Goal: Task Accomplishment & Management: Use online tool/utility

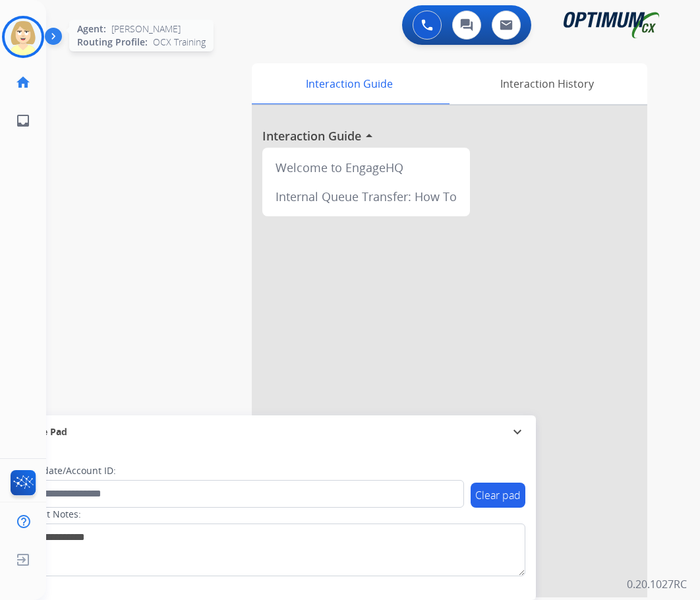
click at [22, 40] on img at bounding box center [23, 36] width 37 height 37
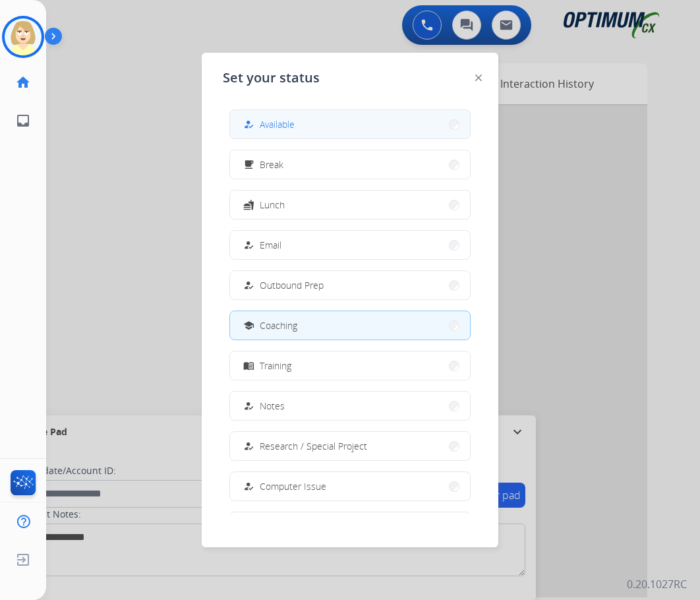
click at [267, 123] on span "Available" at bounding box center [277, 124] width 35 height 14
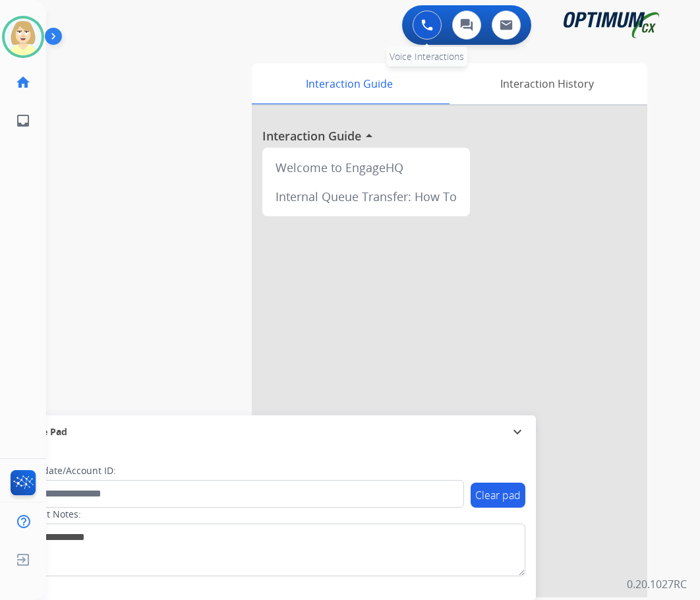
click at [423, 26] on img at bounding box center [427, 25] width 12 height 12
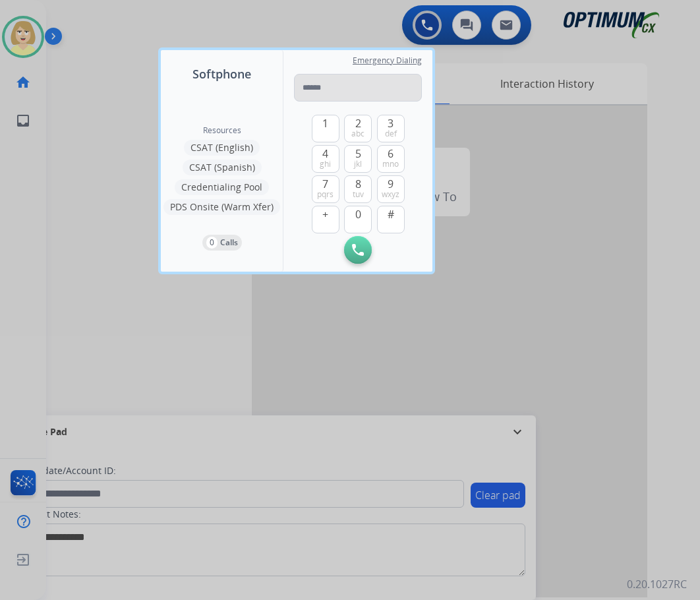
click at [323, 86] on input "tel" at bounding box center [358, 88] width 128 height 28
type input "**********"
click at [354, 249] on img at bounding box center [358, 250] width 12 height 12
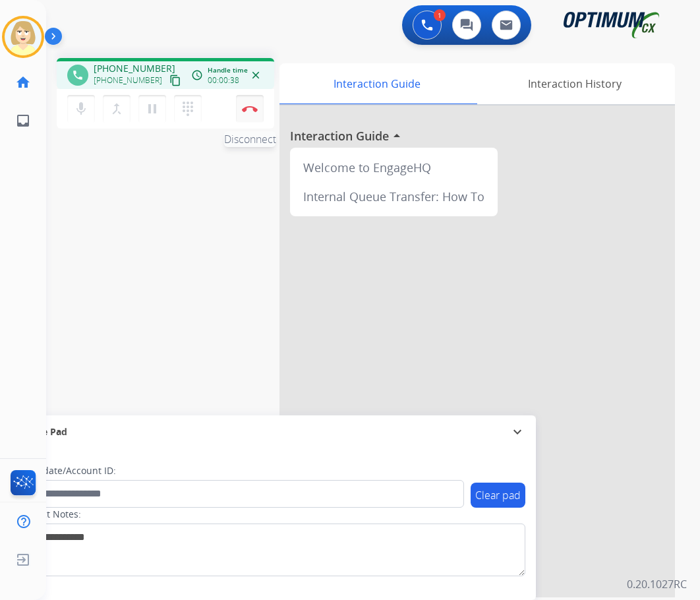
click at [251, 103] on button "Disconnect" at bounding box center [250, 109] width 28 height 28
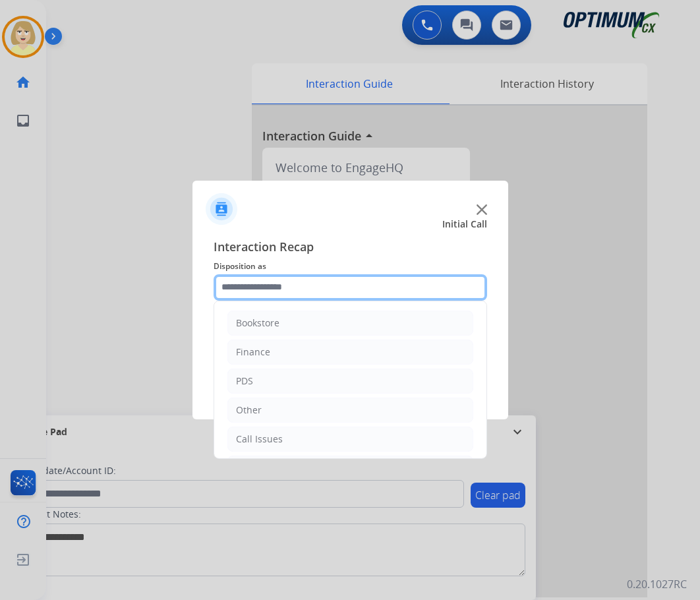
click at [268, 289] on input "text" at bounding box center [351, 287] width 274 height 26
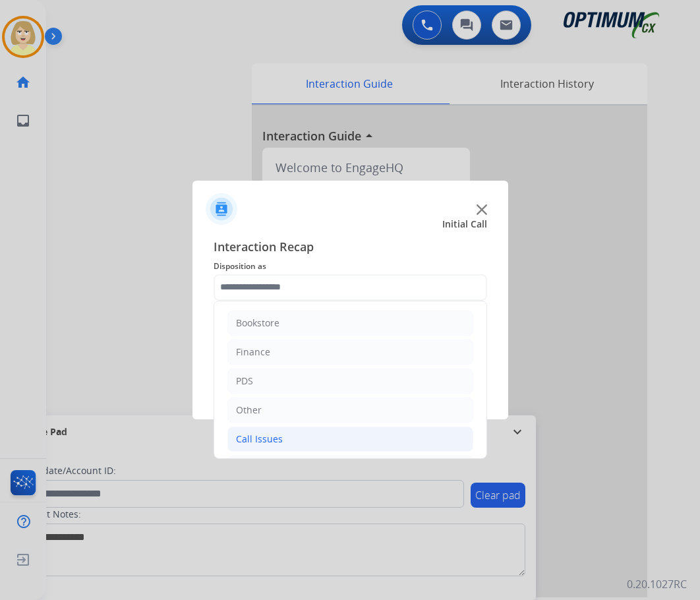
click at [271, 436] on div "Call Issues" at bounding box center [259, 438] width 47 height 13
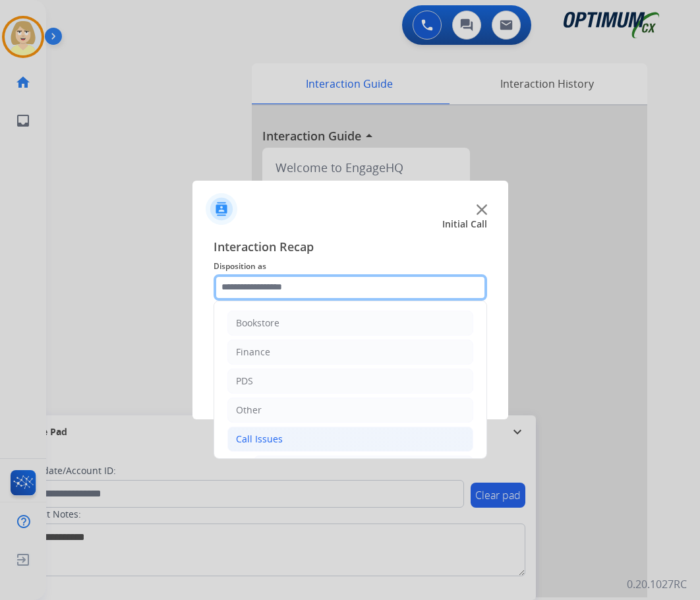
scroll to position [132, 0]
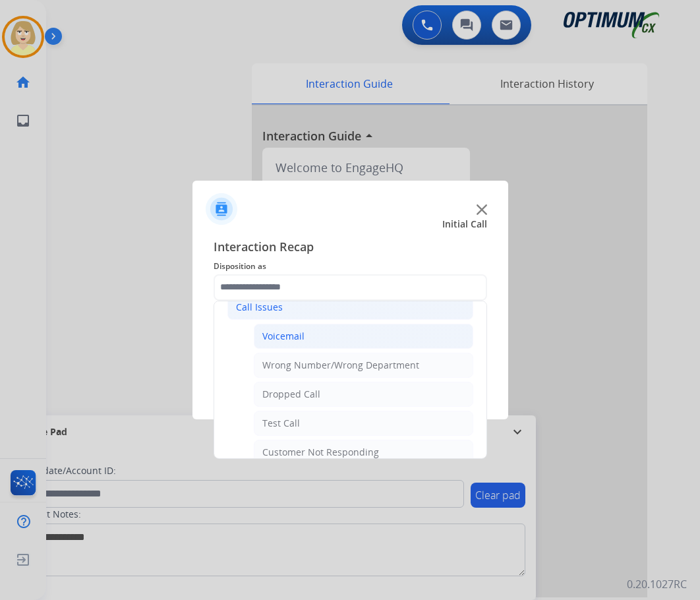
click at [283, 338] on div "Voicemail" at bounding box center [283, 336] width 42 height 13
type input "*********"
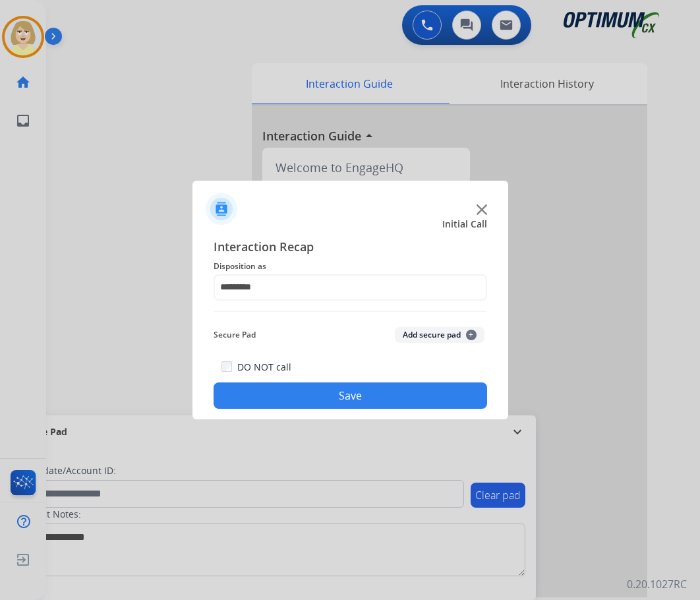
click at [361, 390] on button "Save" at bounding box center [351, 395] width 274 height 26
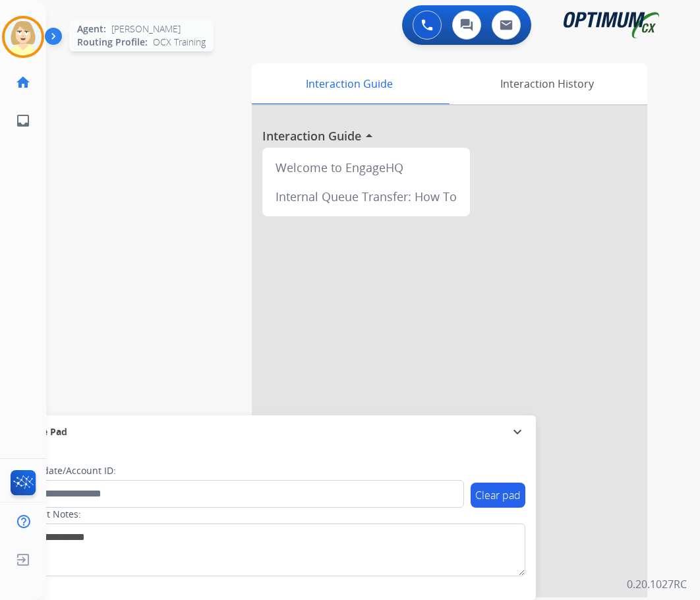
click at [16, 39] on img at bounding box center [23, 36] width 37 height 37
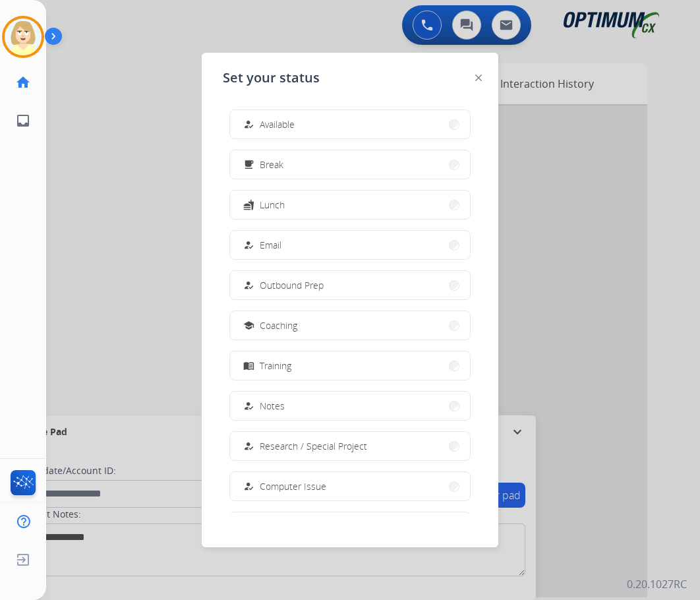
click at [295, 125] on span "Available" at bounding box center [277, 124] width 35 height 14
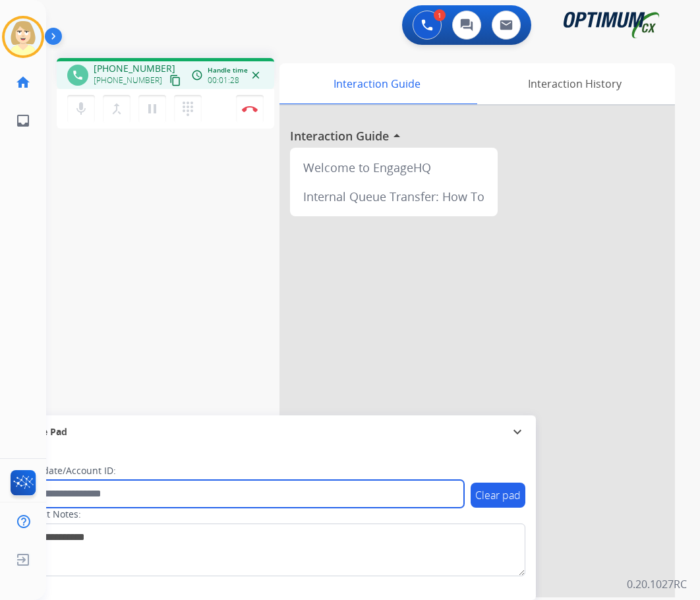
click at [115, 493] on input "text" at bounding box center [240, 494] width 447 height 28
paste input "*******"
type input "*******"
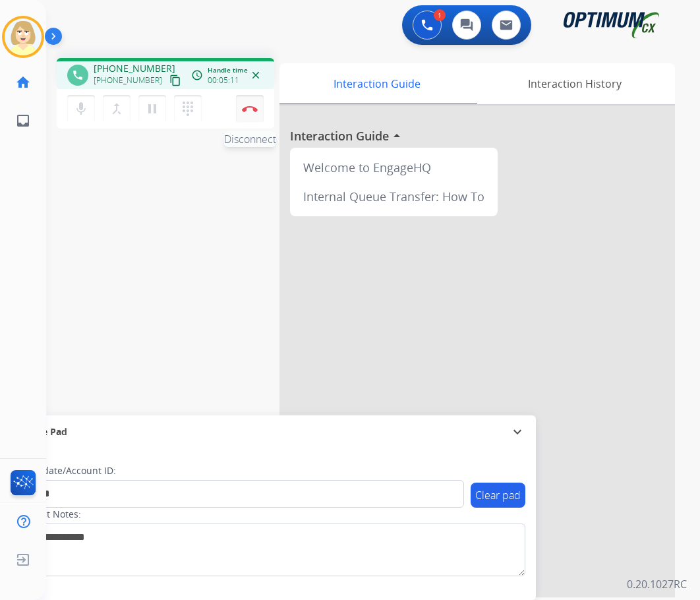
click at [248, 104] on button "Disconnect" at bounding box center [250, 109] width 28 height 28
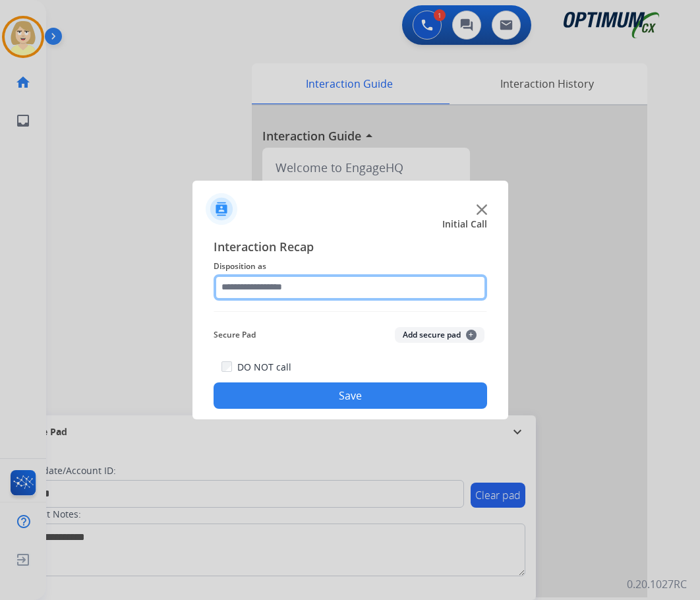
click at [262, 289] on input "text" at bounding box center [351, 287] width 274 height 26
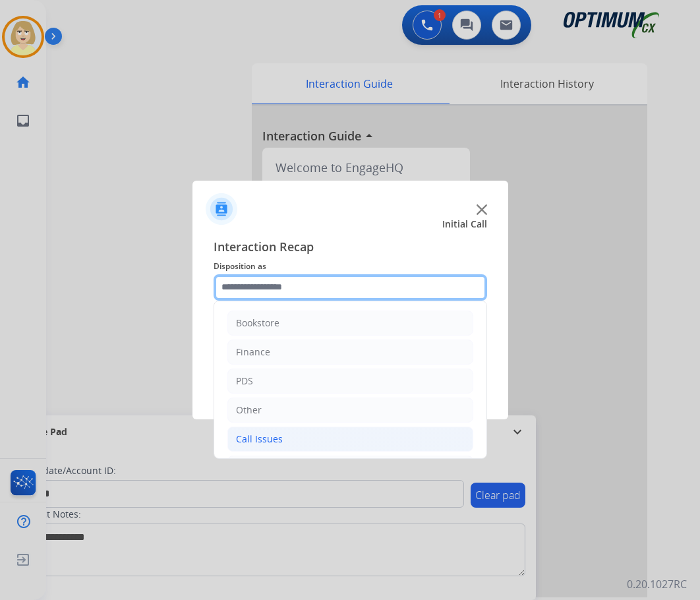
scroll to position [90, 0]
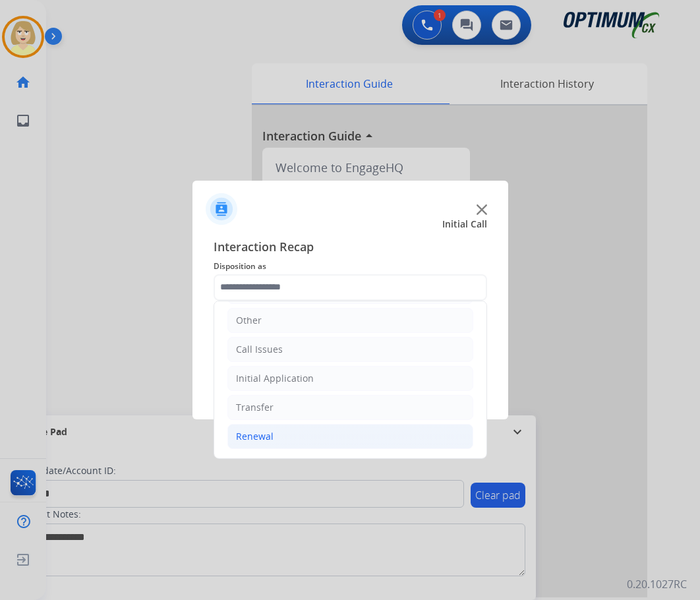
click at [257, 435] on div "Renewal" at bounding box center [255, 436] width 38 height 13
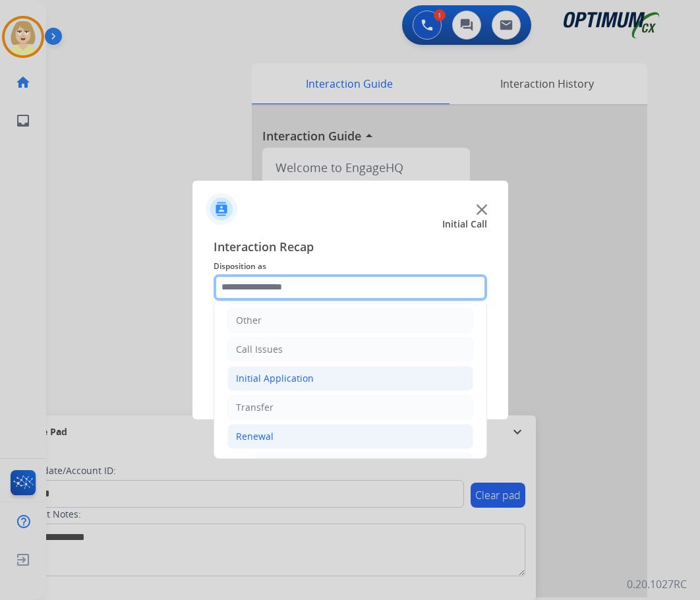
scroll to position [353, 0]
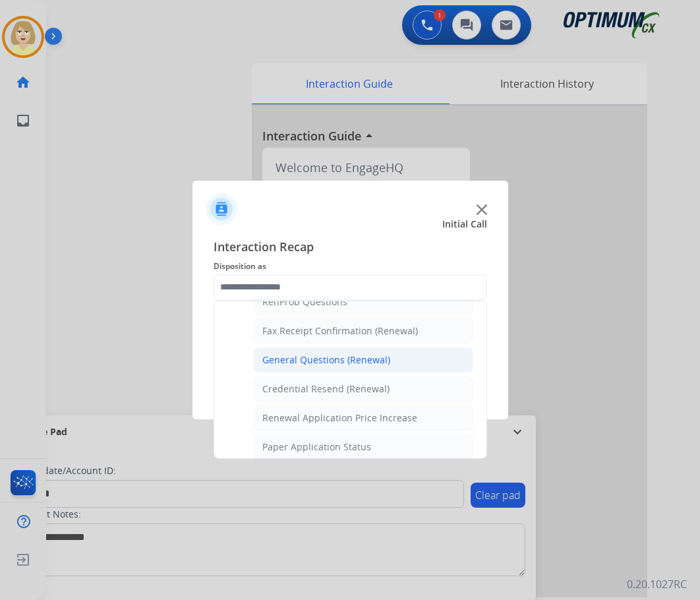
click at [320, 362] on div "General Questions (Renewal)" at bounding box center [326, 359] width 128 height 13
type input "**********"
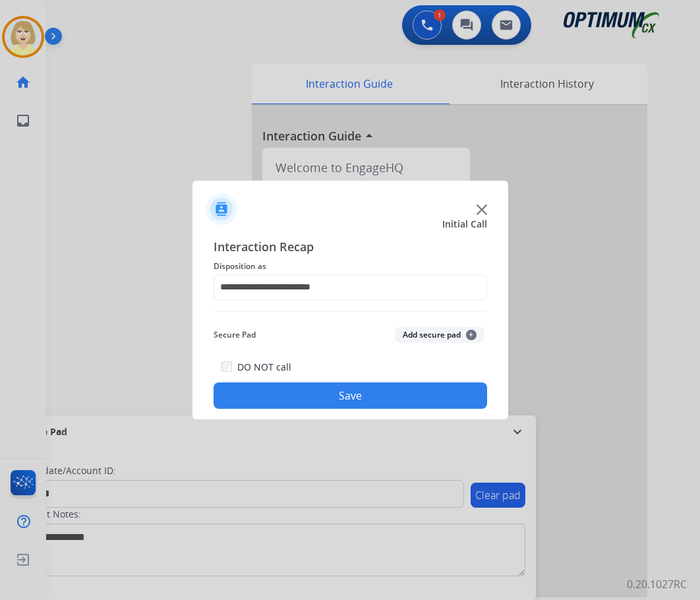
click at [422, 334] on button "Add secure pad +" at bounding box center [440, 335] width 90 height 16
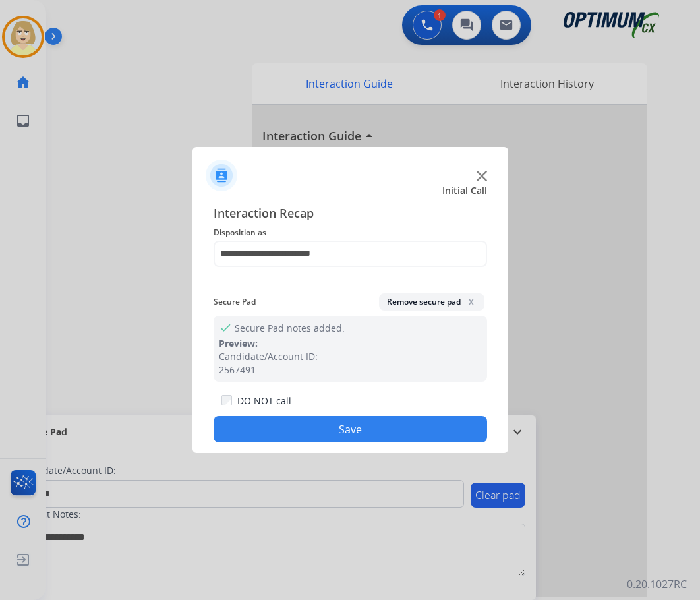
click at [286, 432] on button "Save" at bounding box center [351, 429] width 274 height 26
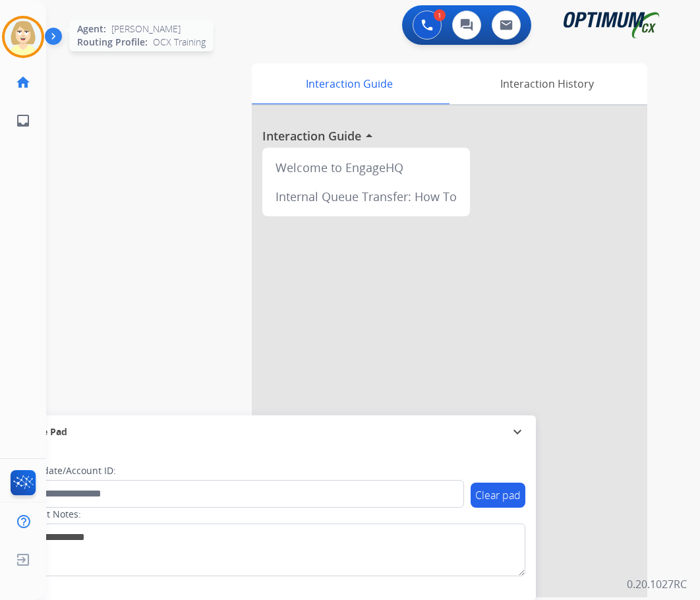
click at [20, 28] on img at bounding box center [23, 36] width 37 height 37
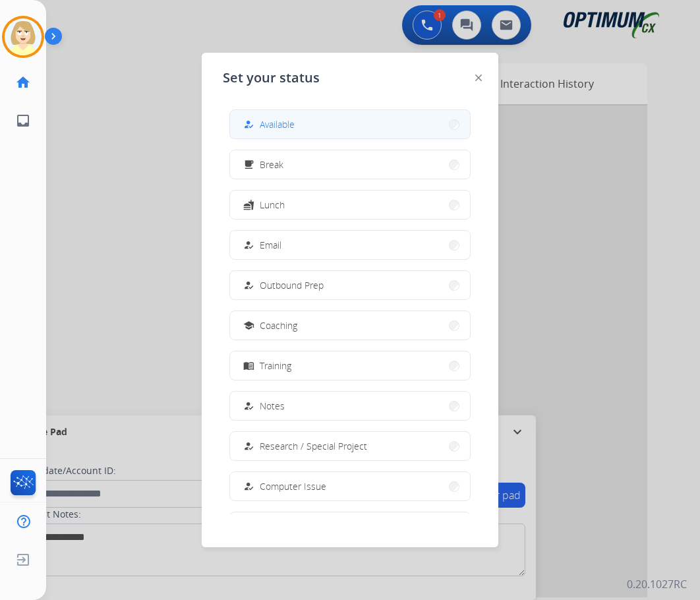
click at [279, 127] on span "Available" at bounding box center [277, 124] width 35 height 14
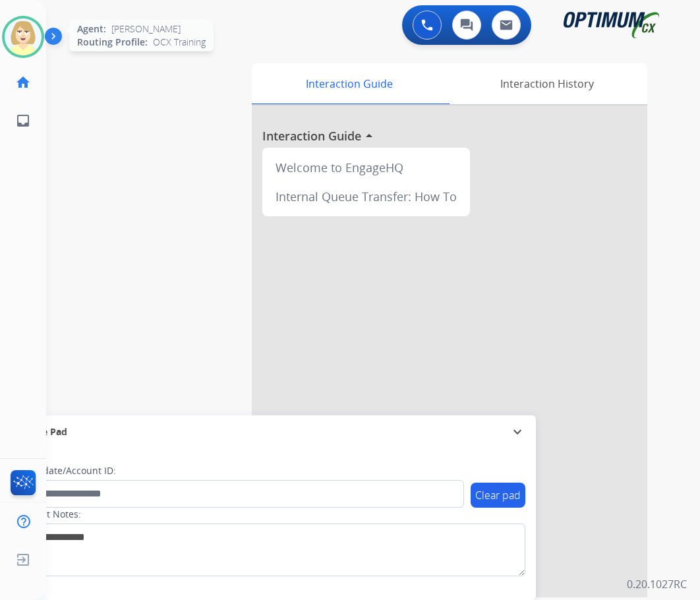
click at [30, 38] on img at bounding box center [23, 36] width 37 height 37
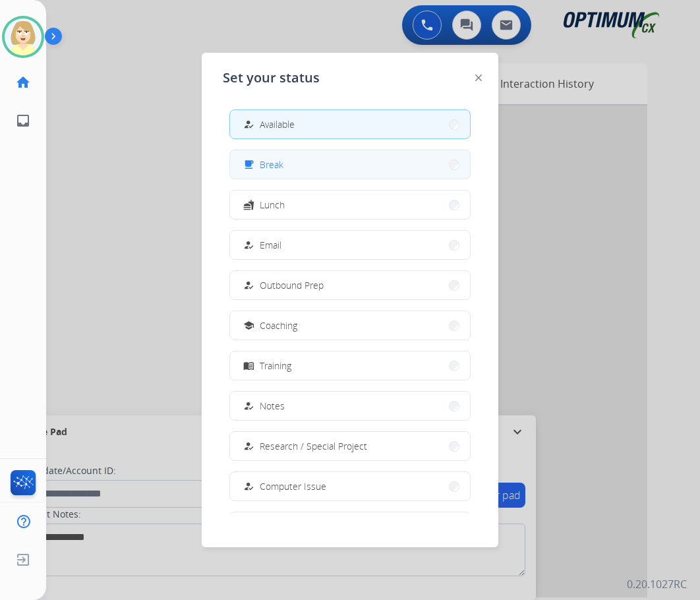
click at [268, 162] on span "Break" at bounding box center [272, 165] width 24 height 14
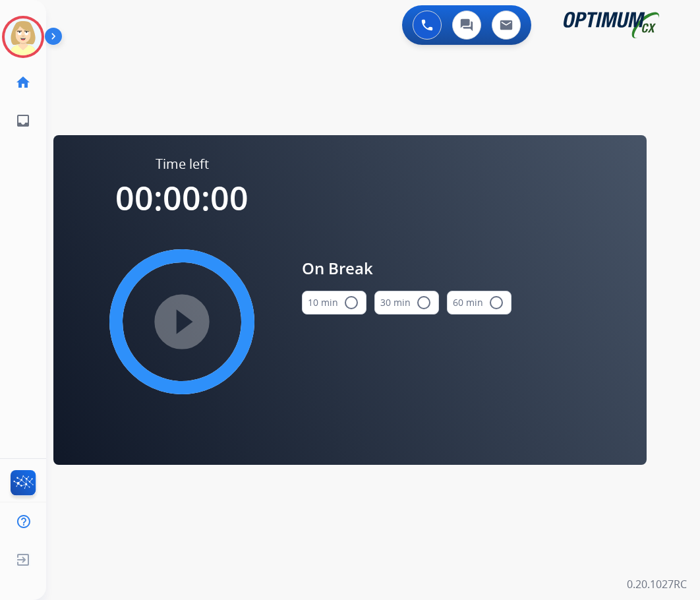
click at [346, 301] on mat-icon "radio_button_unchecked" at bounding box center [351, 303] width 16 height 16
click at [174, 324] on mat-icon "play_circle_filled" at bounding box center [182, 322] width 16 height 16
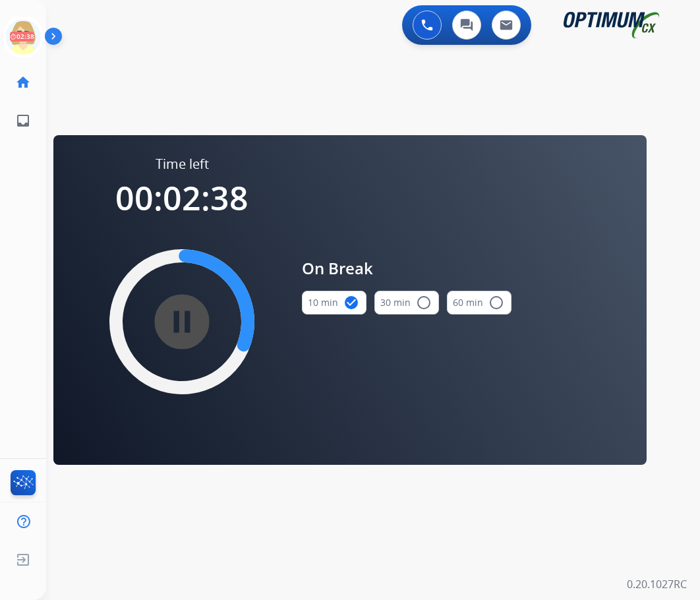
drag, startPoint x: 111, startPoint y: 88, endPoint x: 97, endPoint y: 82, distance: 15.4
click at [111, 87] on div "swap_horiz Break voice bridge close_fullscreen Connect 3-Way Call merge_type Se…" at bounding box center [357, 78] width 622 height 63
click at [12, 30] on icon at bounding box center [23, 37] width 43 height 43
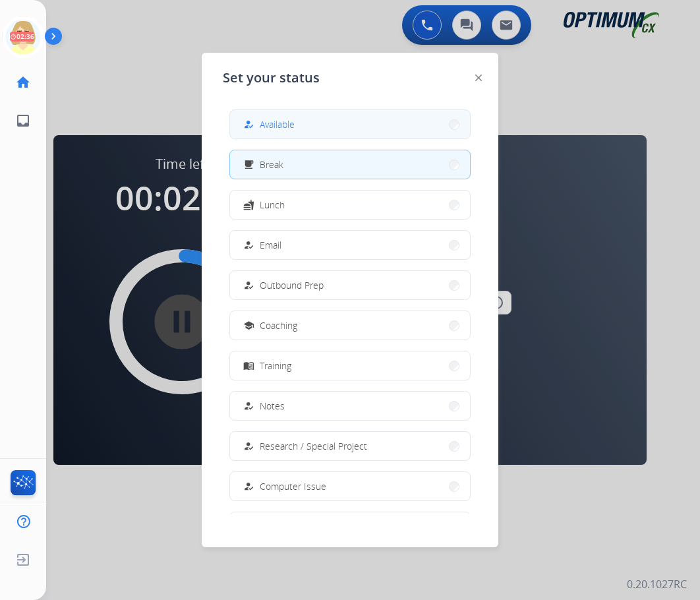
click at [272, 127] on span "Available" at bounding box center [277, 124] width 35 height 14
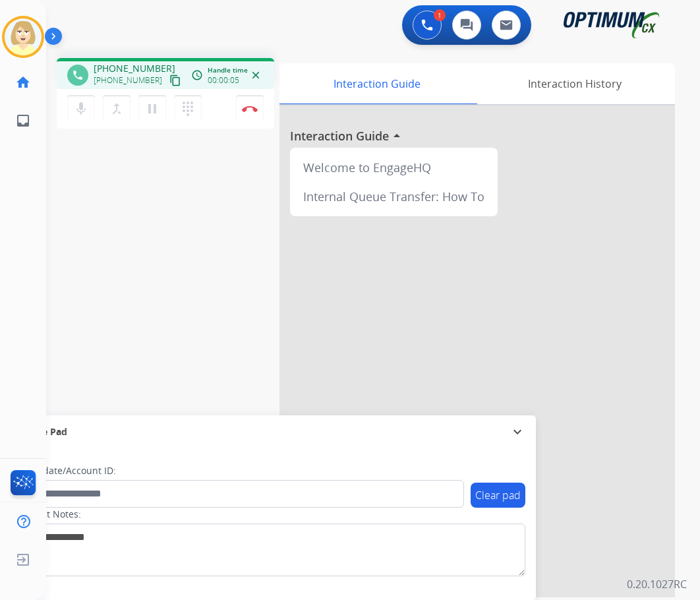
click at [206, 227] on div "phone +16122987747 +16122987747 content_copy access_time Call metrics Queue 00:…" at bounding box center [357, 322] width 622 height 550
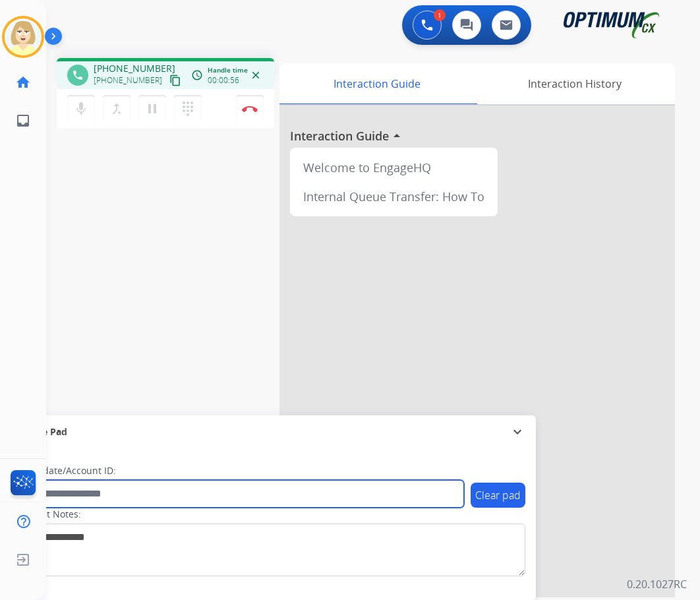
click at [133, 490] on input "text" at bounding box center [240, 494] width 447 height 28
paste input "*******"
type input "*******"
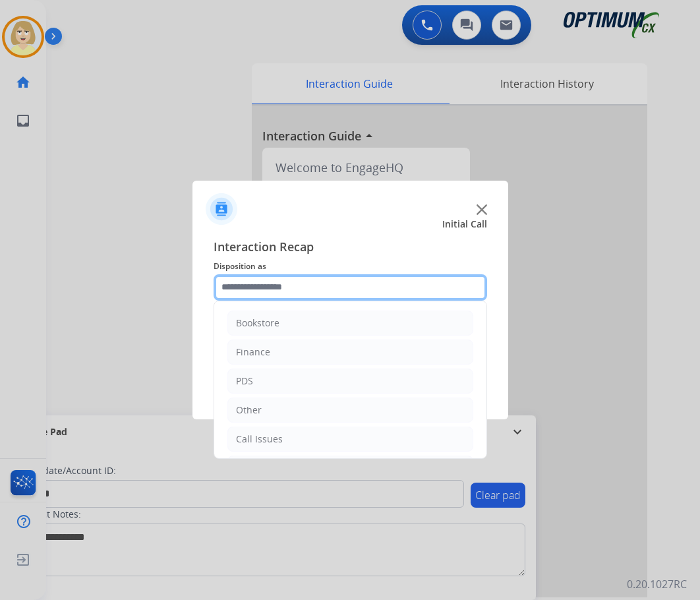
click at [280, 291] on input "text" at bounding box center [351, 287] width 274 height 26
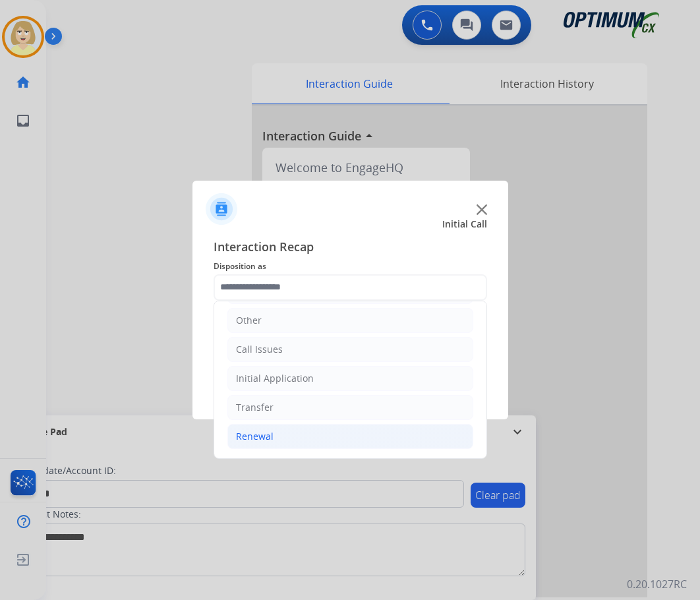
click at [263, 435] on div "Renewal" at bounding box center [255, 436] width 38 height 13
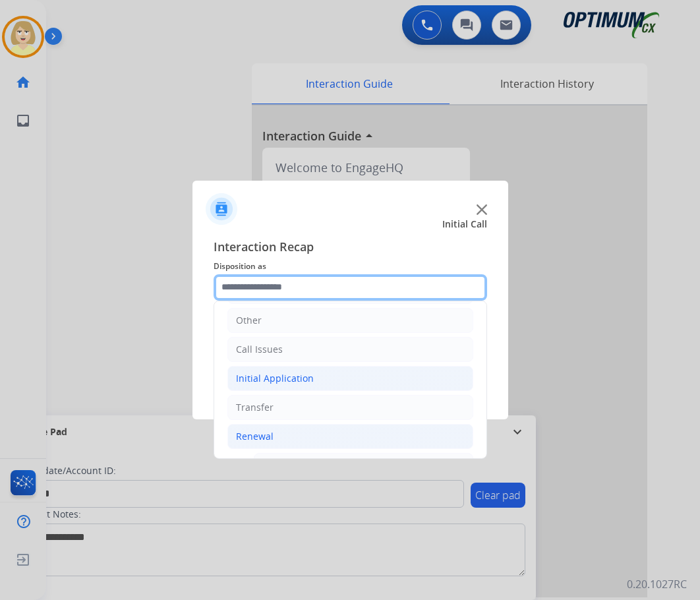
scroll to position [353, 0]
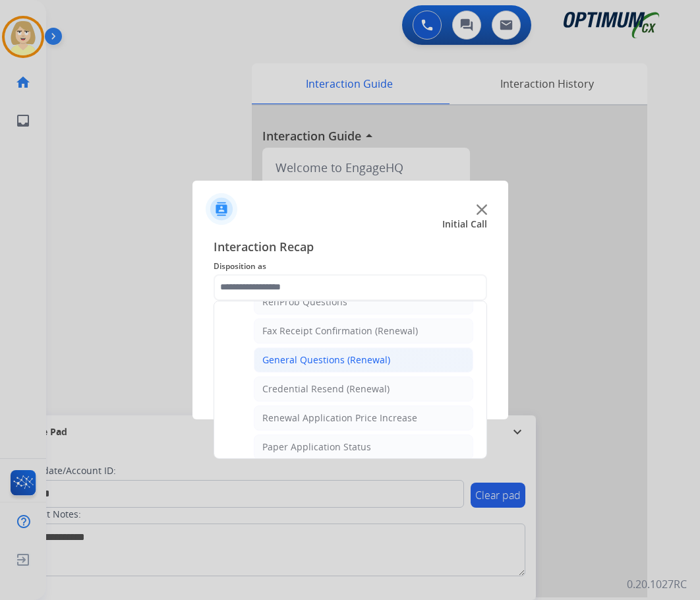
click at [315, 359] on div "General Questions (Renewal)" at bounding box center [326, 359] width 128 height 13
type input "**********"
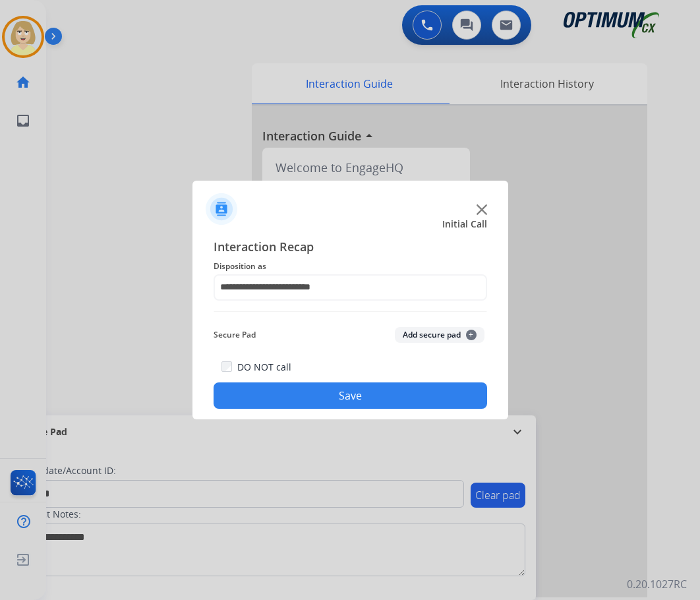
click at [413, 334] on button "Add secure pad +" at bounding box center [440, 335] width 90 height 16
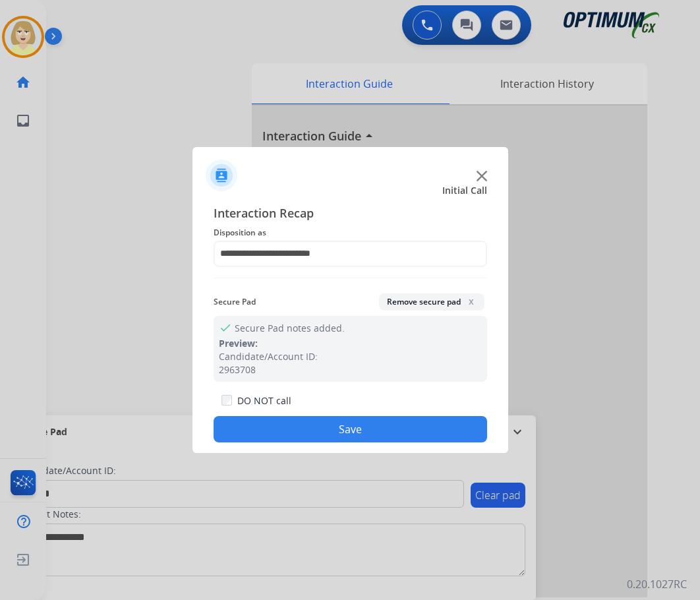
drag, startPoint x: 314, startPoint y: 427, endPoint x: 285, endPoint y: 386, distance: 50.1
click at [312, 424] on button "Save" at bounding box center [351, 429] width 274 height 26
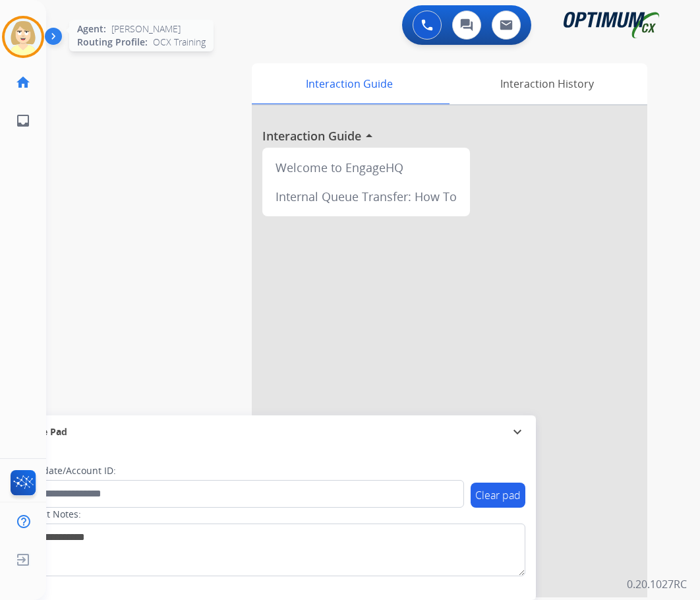
click at [13, 24] on img at bounding box center [23, 36] width 37 height 37
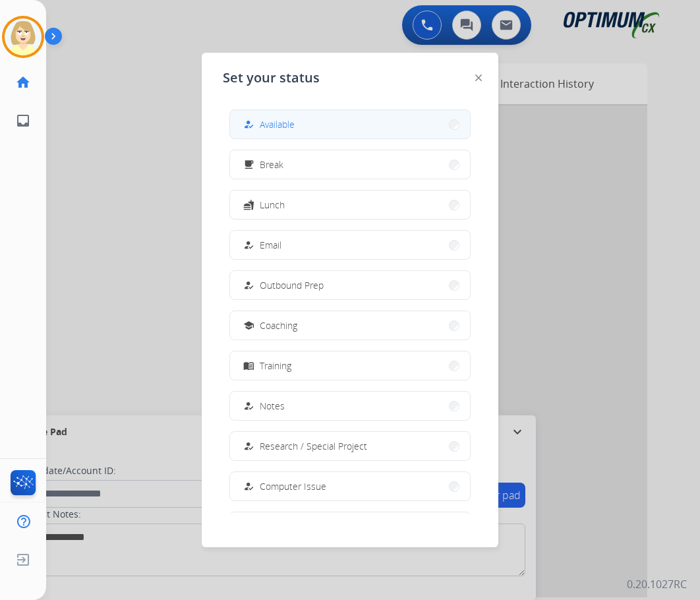
click at [274, 126] on span "Available" at bounding box center [277, 124] width 35 height 14
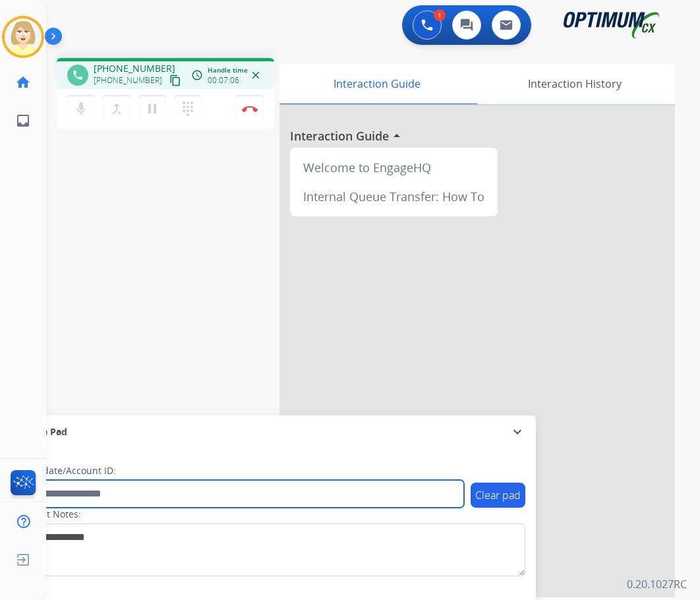
click at [52, 493] on input "text" at bounding box center [240, 494] width 447 height 28
paste input "*******"
type input "*******"
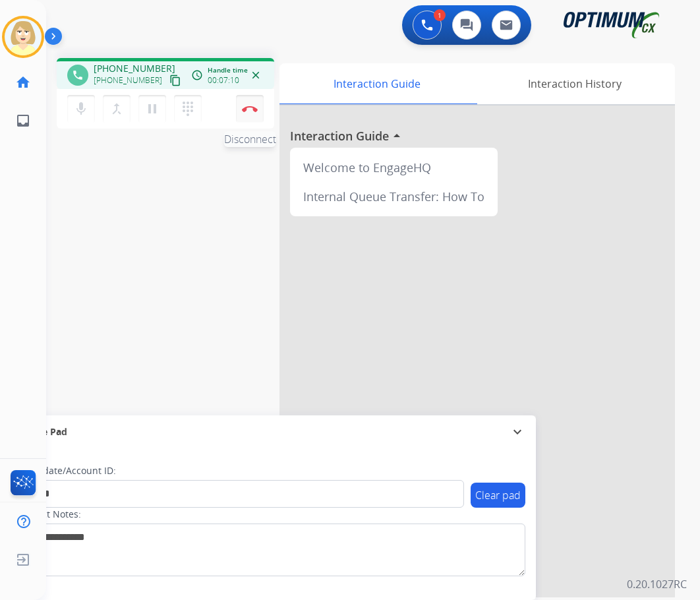
click at [251, 105] on button "Disconnect" at bounding box center [250, 109] width 28 height 28
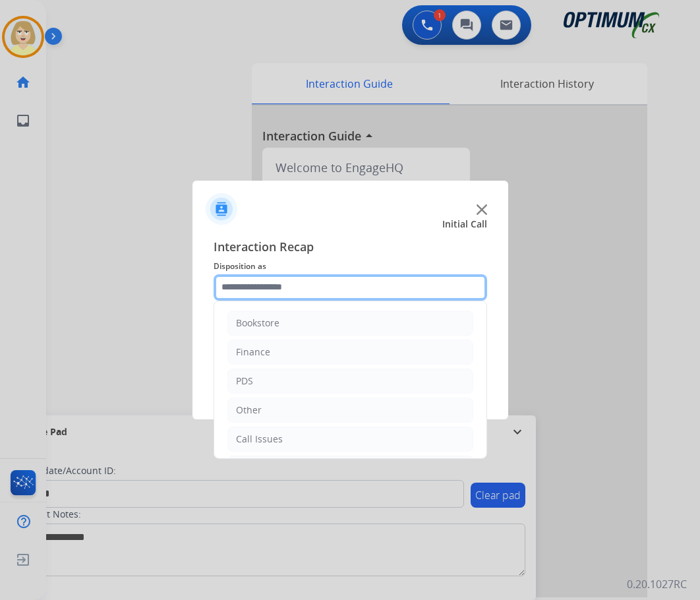
click at [265, 289] on input "text" at bounding box center [351, 287] width 274 height 26
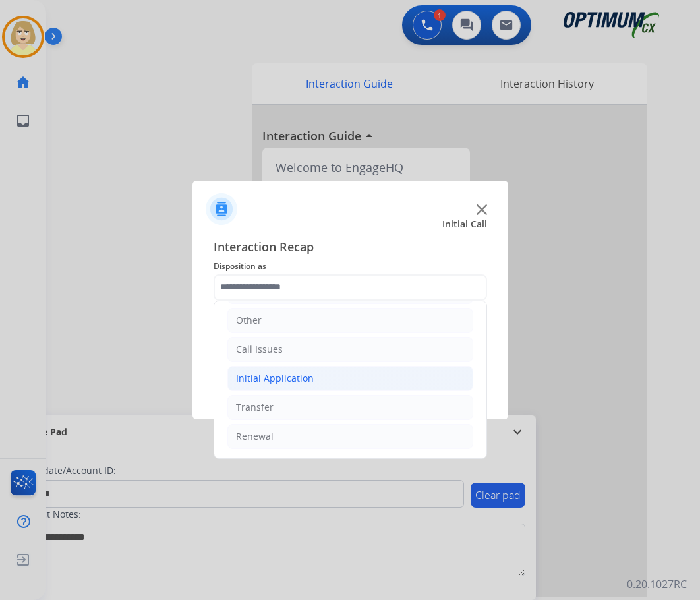
click at [285, 380] on div "Initial Application" at bounding box center [275, 378] width 78 height 13
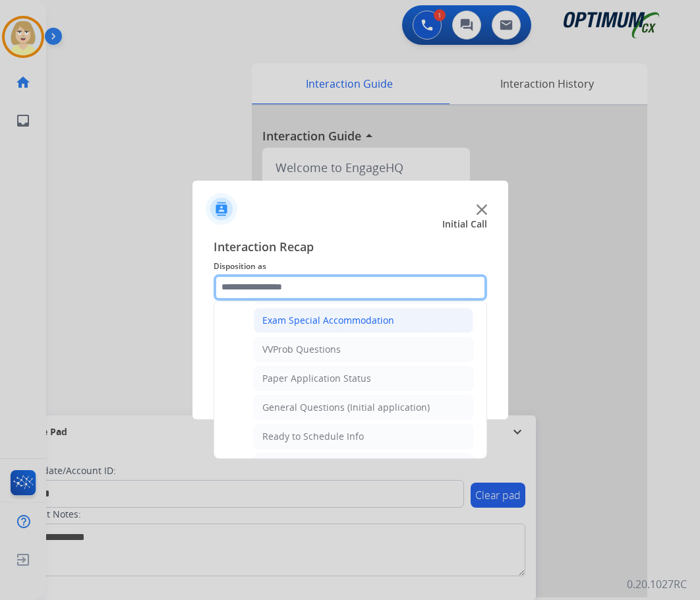
scroll to position [749, 0]
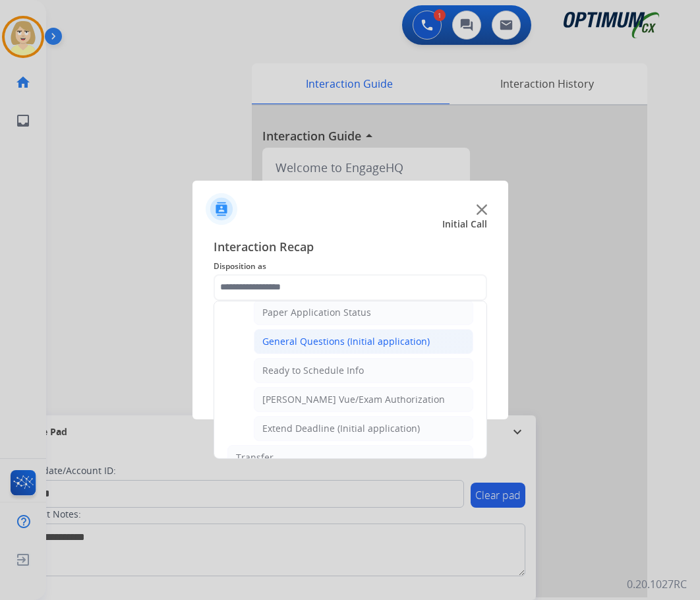
click at [330, 343] on div "General Questions (Initial application)" at bounding box center [345, 341] width 167 height 13
type input "**********"
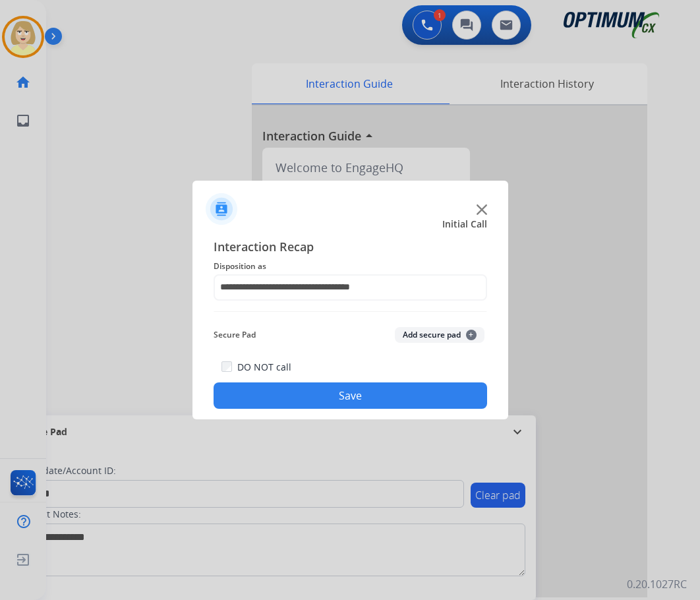
click at [419, 336] on button "Add secure pad +" at bounding box center [440, 335] width 90 height 16
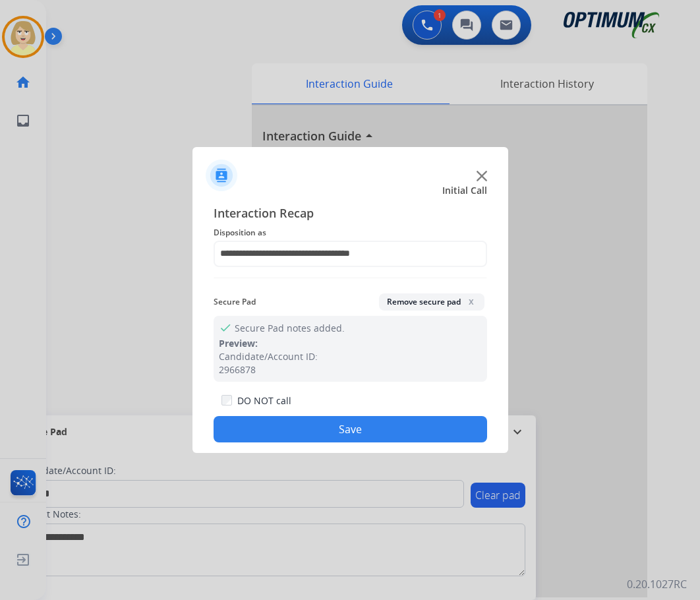
drag, startPoint x: 243, startPoint y: 432, endPoint x: 8, endPoint y: 388, distance: 238.7
click at [240, 431] on button "Save" at bounding box center [351, 429] width 274 height 26
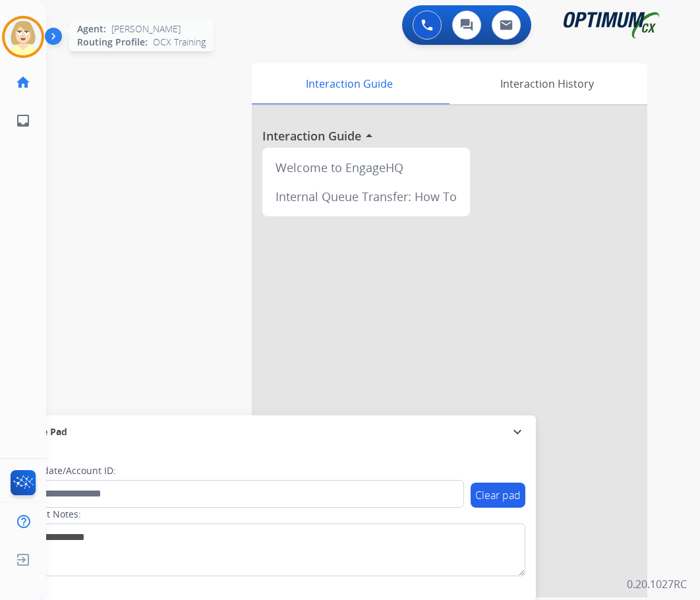
click at [28, 26] on img at bounding box center [23, 36] width 37 height 37
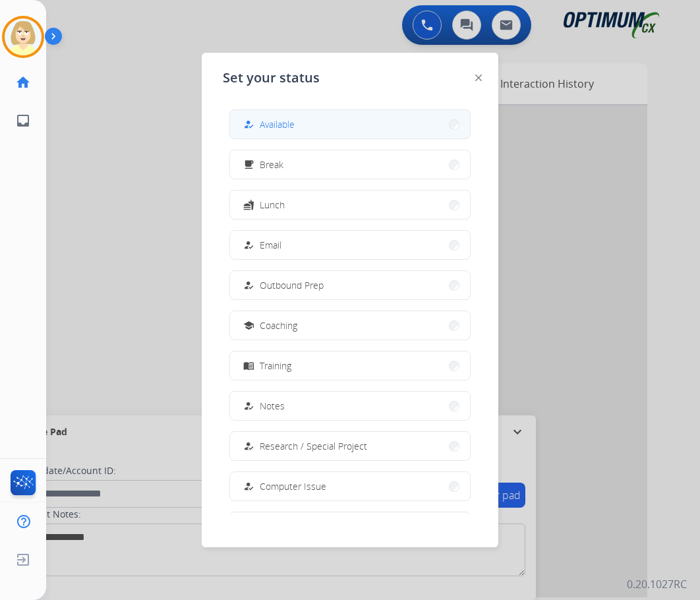
click at [289, 123] on span "Available" at bounding box center [277, 124] width 35 height 14
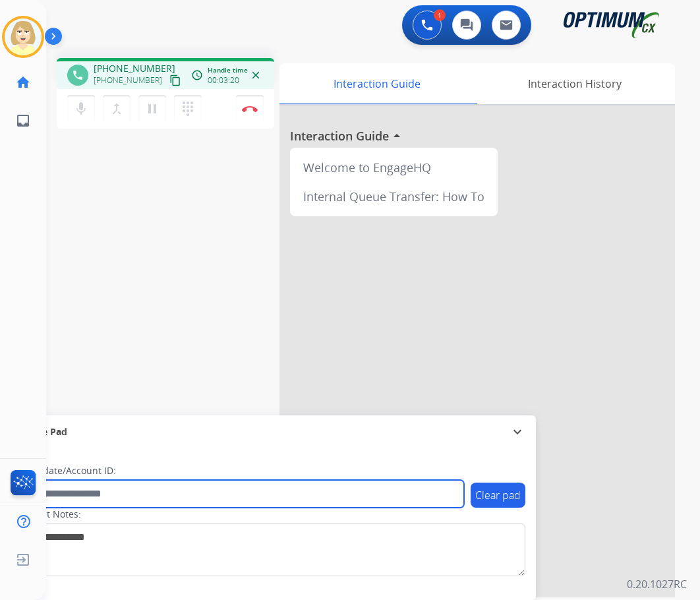
click at [103, 494] on input "text" at bounding box center [240, 494] width 447 height 28
paste input "*******"
type input "*******"
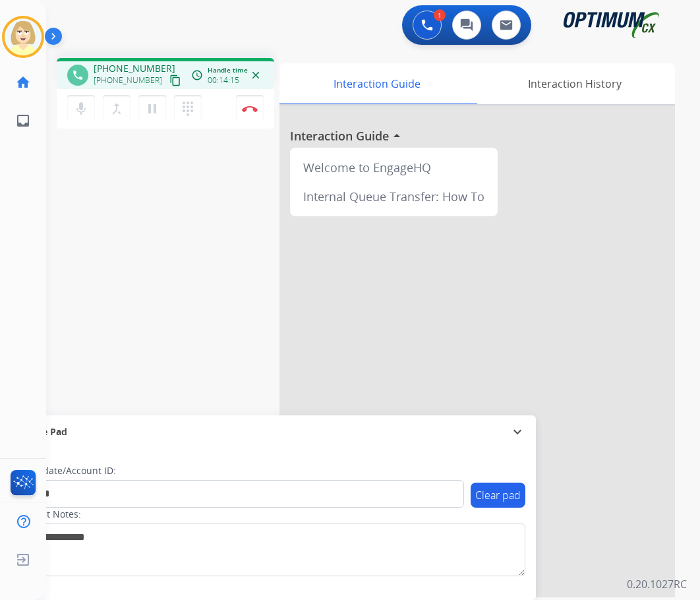
click at [123, 300] on div "phone +19739757930 +19739757930 content_copy access_time Call metrics Queue 00:…" at bounding box center [357, 322] width 622 height 550
click at [249, 105] on img at bounding box center [250, 108] width 16 height 7
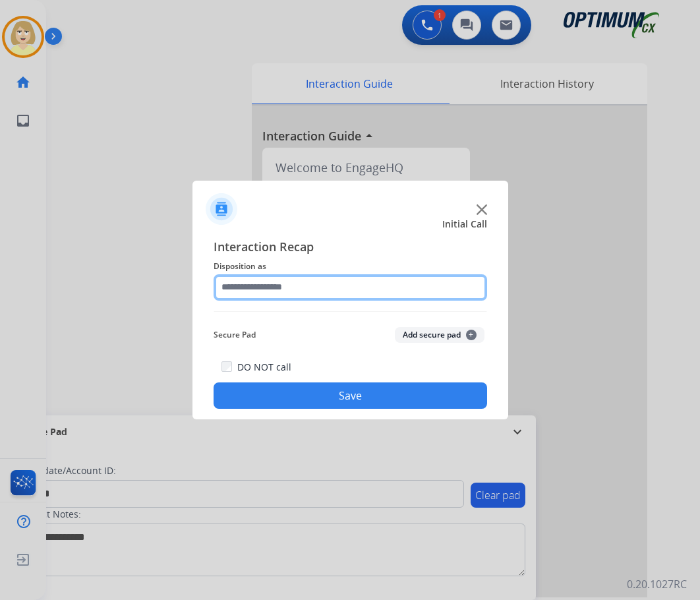
click at [263, 287] on input "text" at bounding box center [351, 287] width 274 height 26
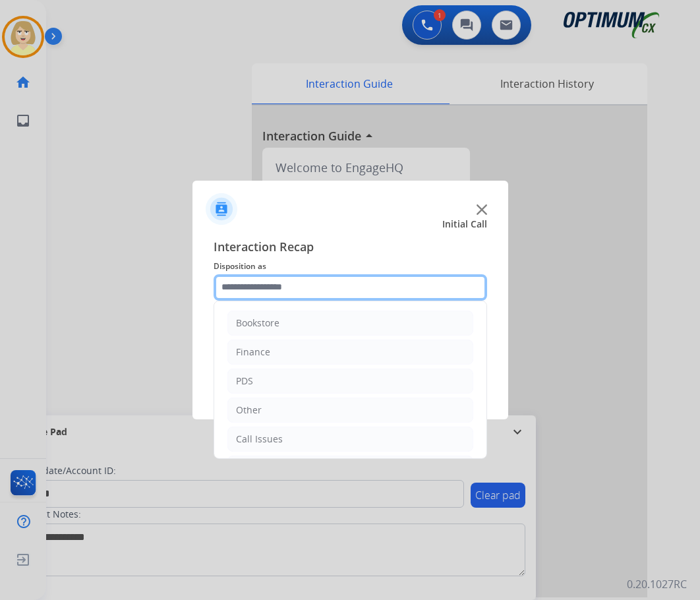
scroll to position [90, 0]
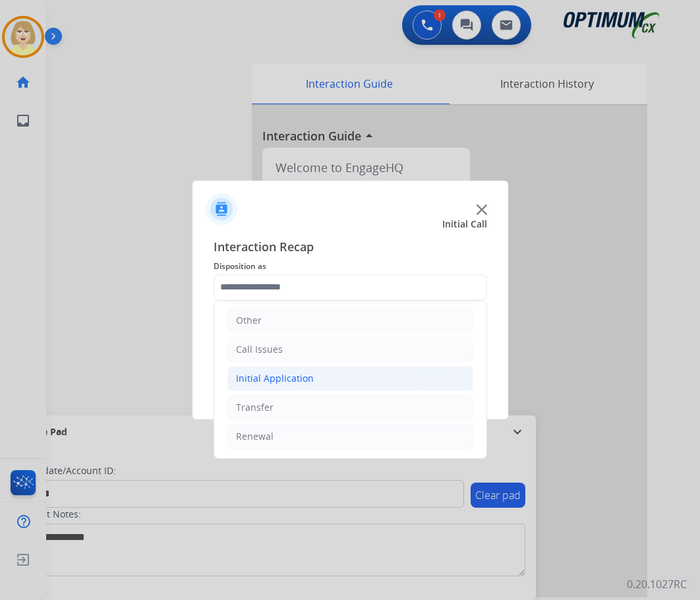
click at [268, 382] on div "Initial Application" at bounding box center [275, 378] width 78 height 13
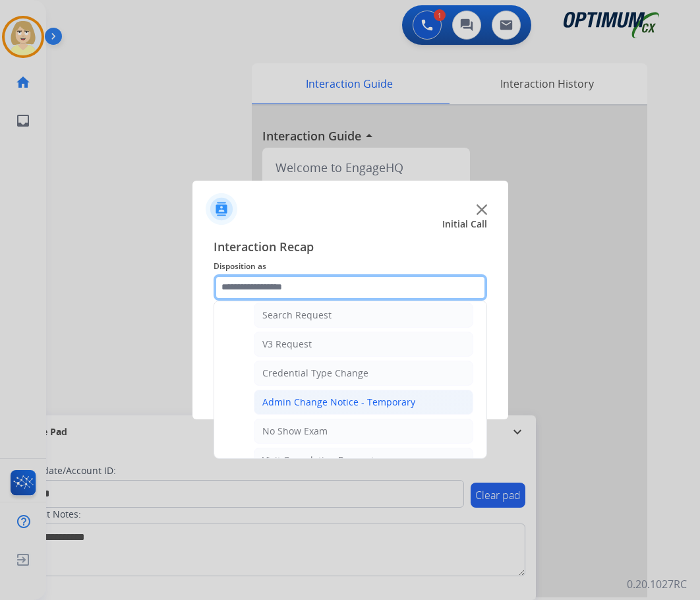
scroll to position [683, 0]
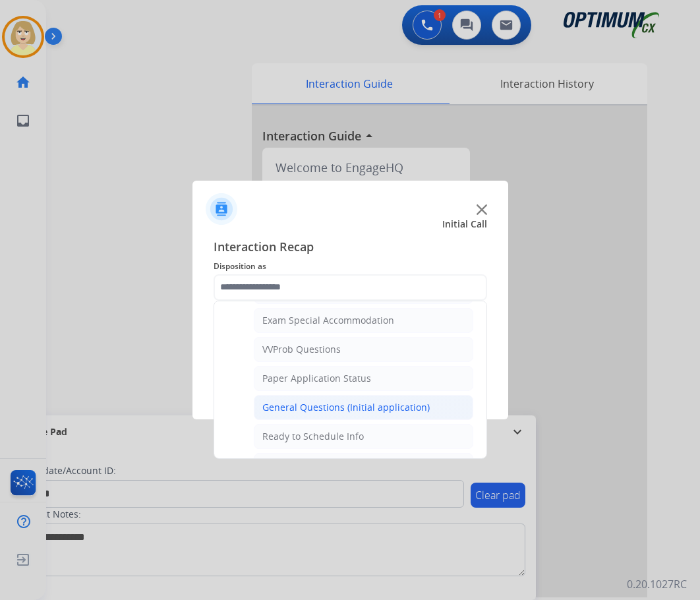
click at [290, 407] on div "General Questions (Initial application)" at bounding box center [345, 407] width 167 height 13
type input "**********"
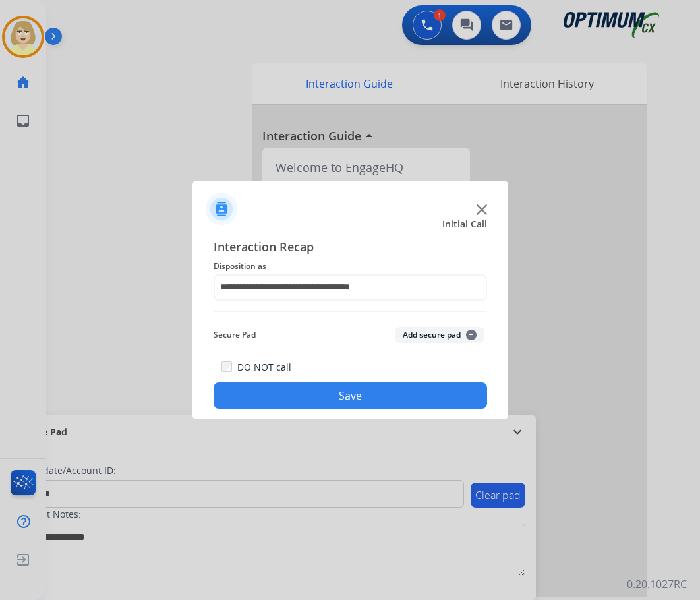
click at [416, 329] on button "Add secure pad +" at bounding box center [440, 335] width 90 height 16
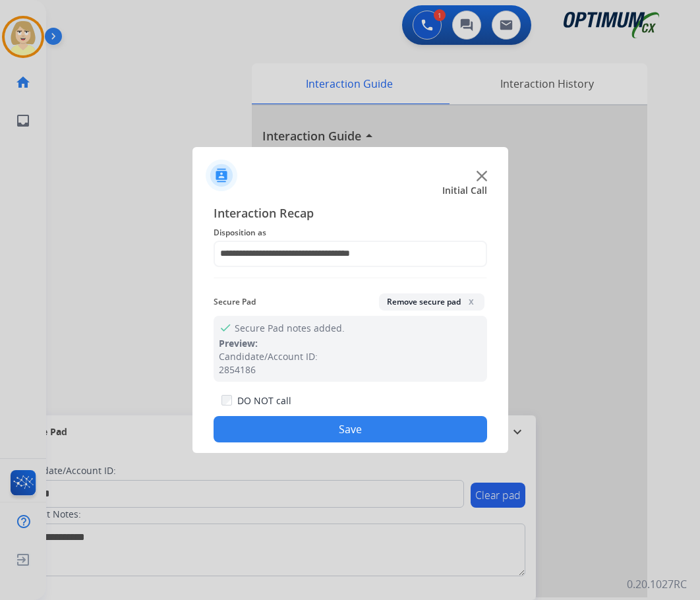
click at [305, 421] on button "Save" at bounding box center [351, 429] width 274 height 26
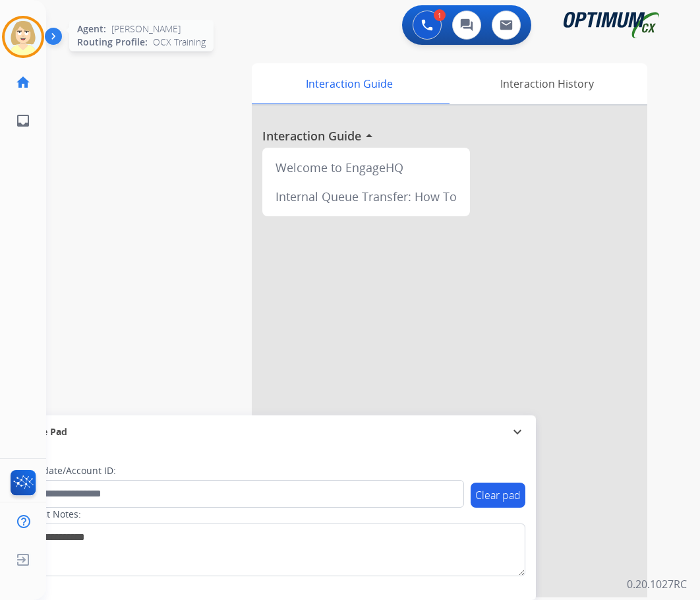
click at [18, 26] on img at bounding box center [23, 36] width 37 height 37
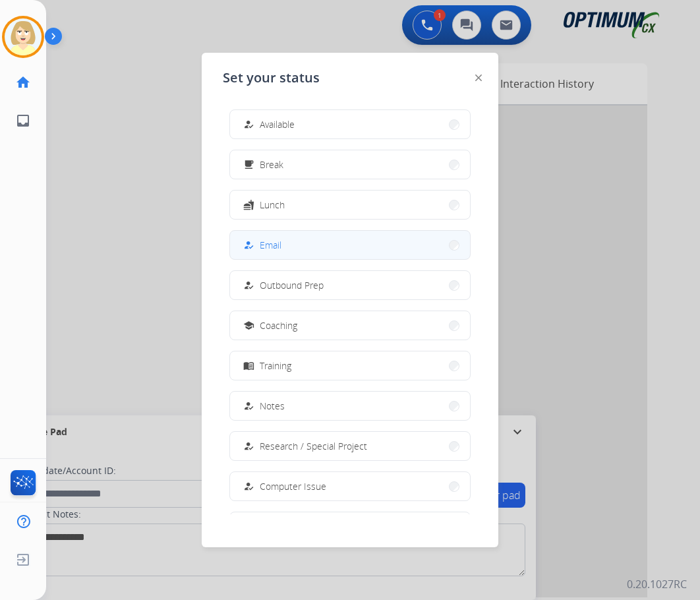
click at [271, 241] on span "Email" at bounding box center [271, 245] width 22 height 14
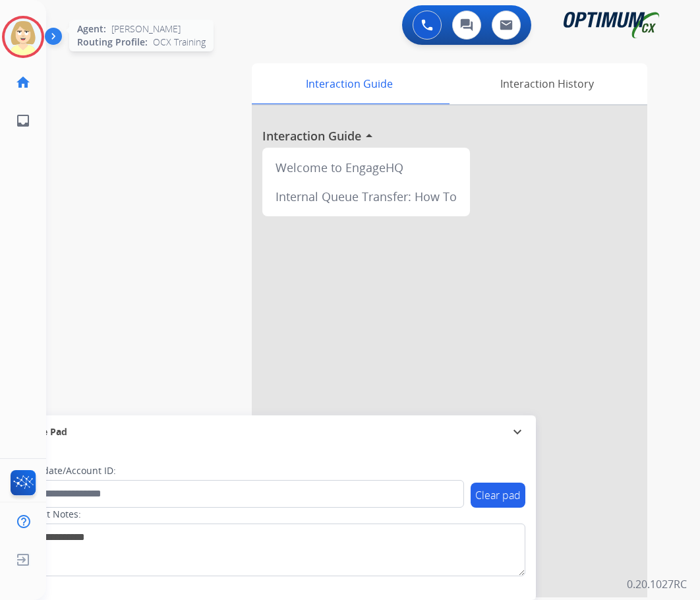
click at [26, 35] on img at bounding box center [23, 36] width 37 height 37
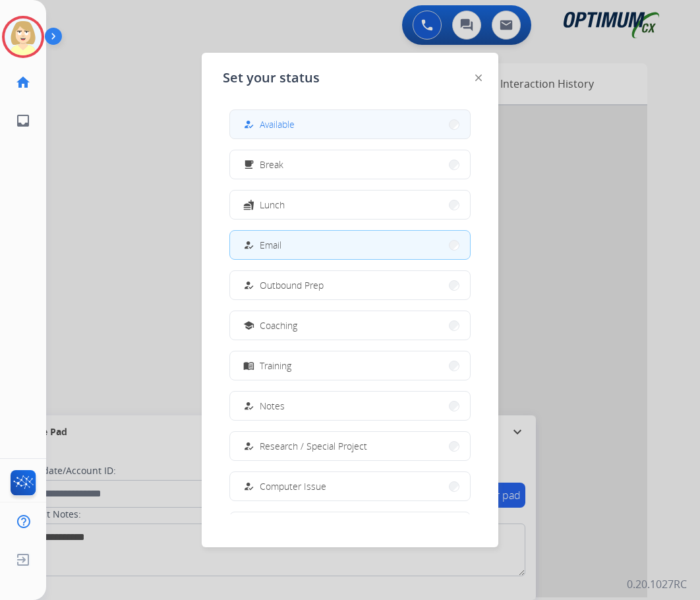
click at [285, 127] on span "Available" at bounding box center [277, 124] width 35 height 14
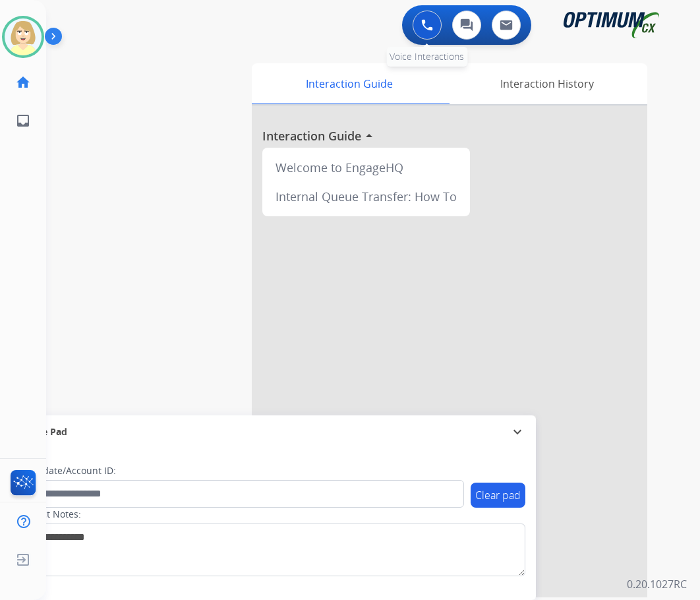
click at [419, 22] on button at bounding box center [427, 25] width 29 height 29
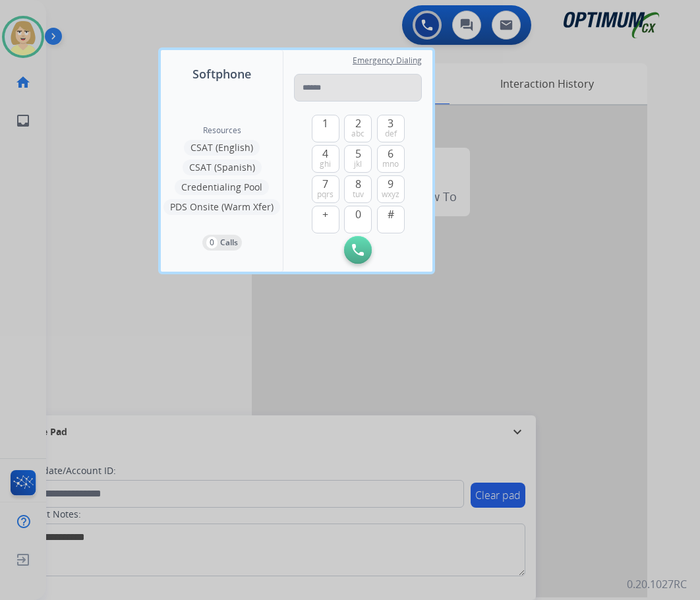
click at [307, 87] on input "tel" at bounding box center [358, 88] width 128 height 28
type input "**********"
click at [358, 245] on img at bounding box center [358, 250] width 12 height 12
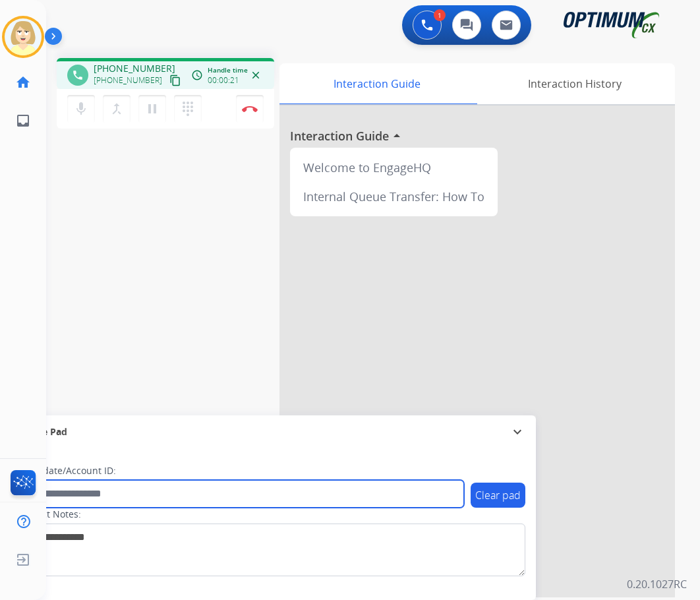
click at [81, 493] on input "text" at bounding box center [240, 494] width 447 height 28
paste input "*******"
type input "*******"
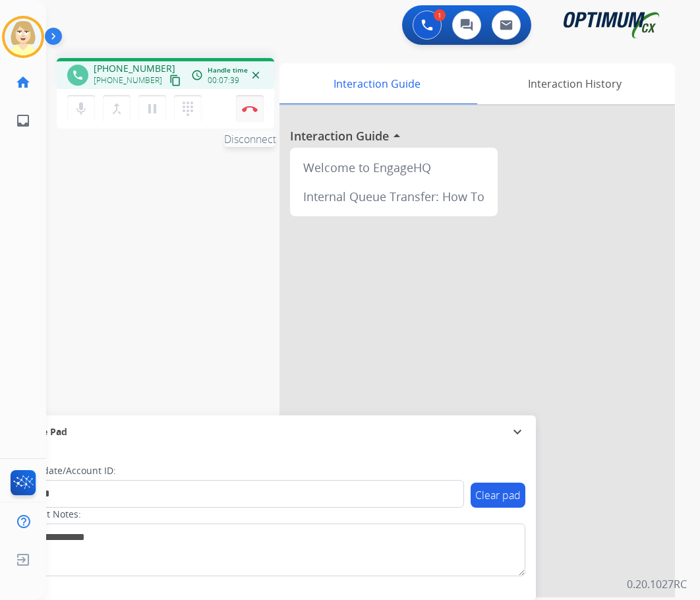
click at [249, 106] on img at bounding box center [250, 108] width 16 height 7
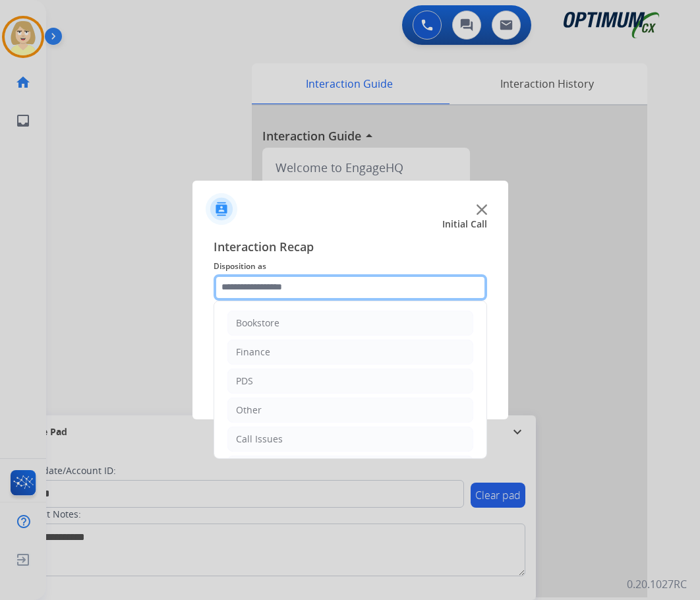
click at [258, 287] on input "text" at bounding box center [351, 287] width 274 height 26
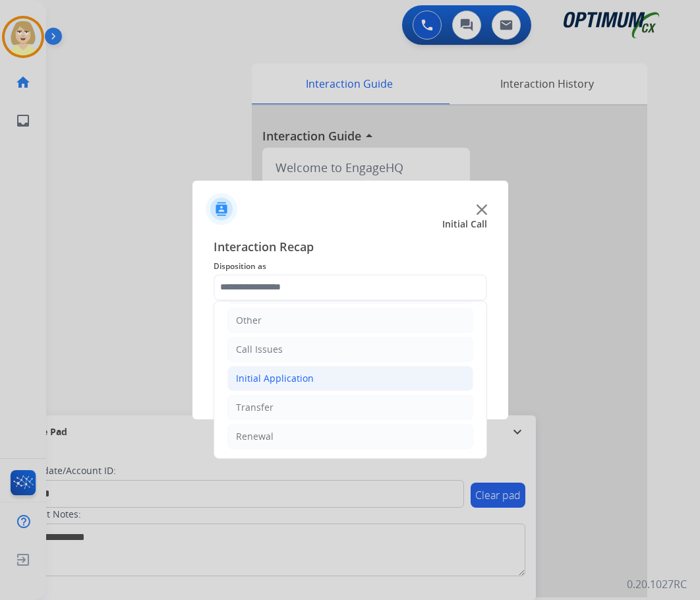
click at [279, 374] on div "Initial Application" at bounding box center [275, 378] width 78 height 13
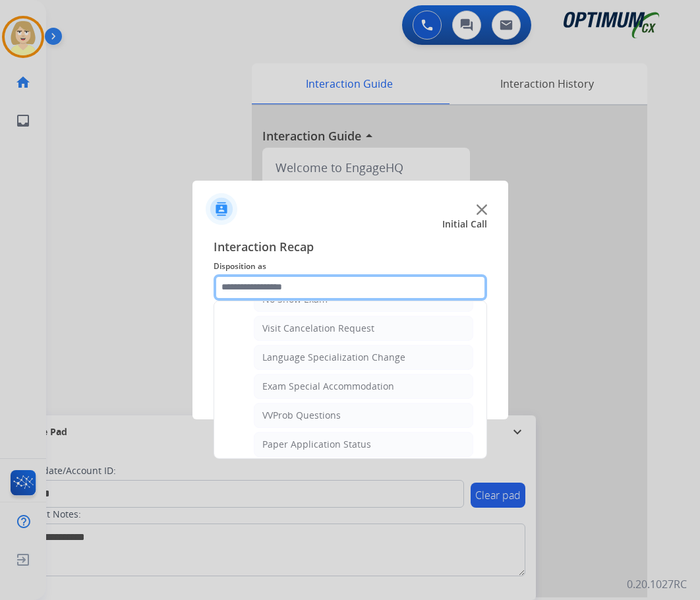
scroll to position [749, 0]
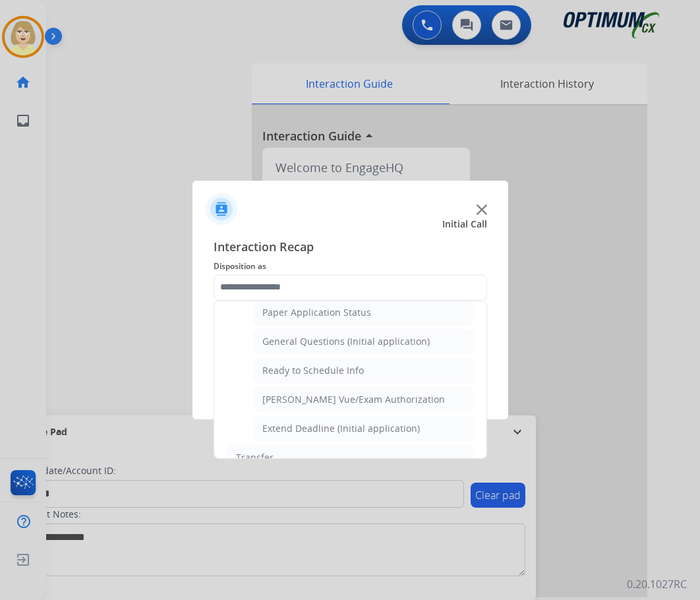
drag, startPoint x: 289, startPoint y: 343, endPoint x: 297, endPoint y: 342, distance: 8.2
click at [289, 343] on div "General Questions (Initial application)" at bounding box center [345, 341] width 167 height 13
type input "**********"
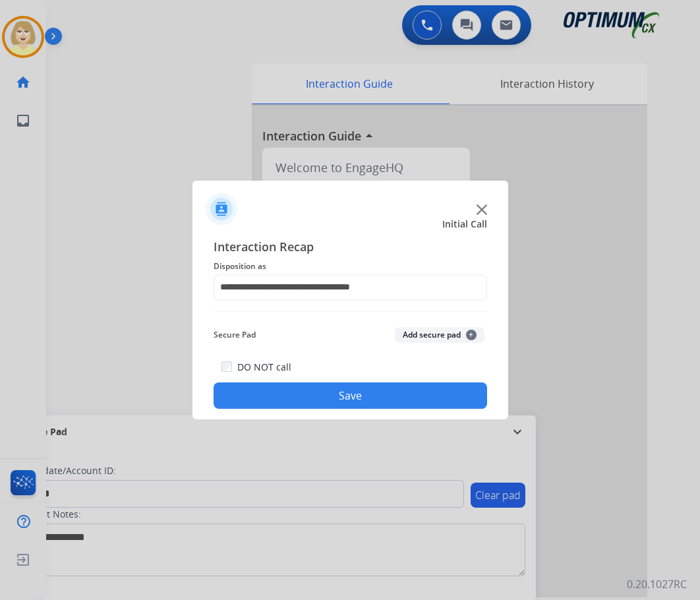
click at [433, 334] on button "Add secure pad +" at bounding box center [440, 335] width 90 height 16
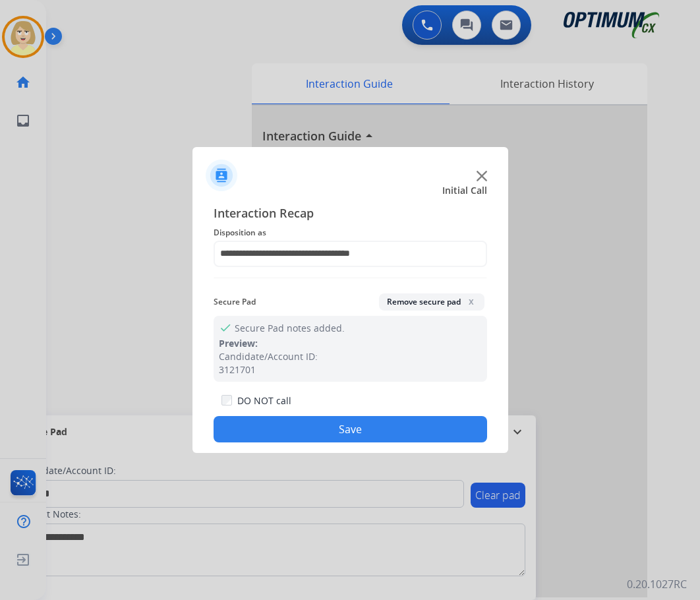
click at [273, 423] on button "Save" at bounding box center [351, 429] width 274 height 26
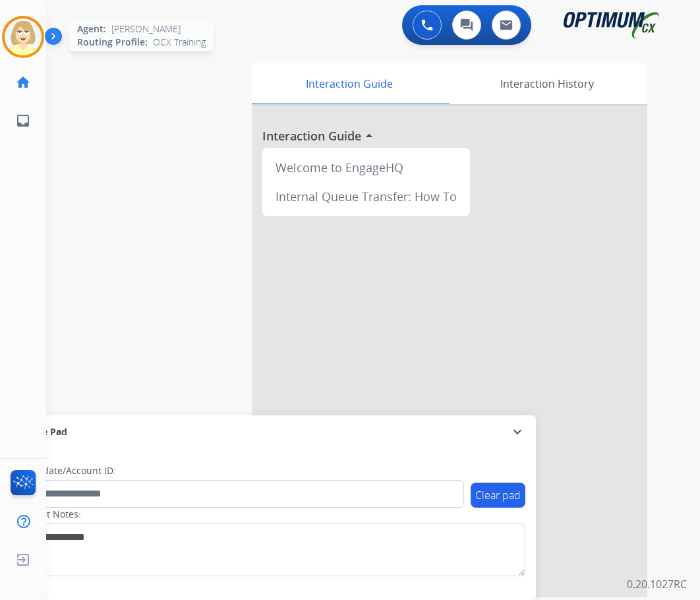
click at [15, 28] on img at bounding box center [23, 36] width 37 height 37
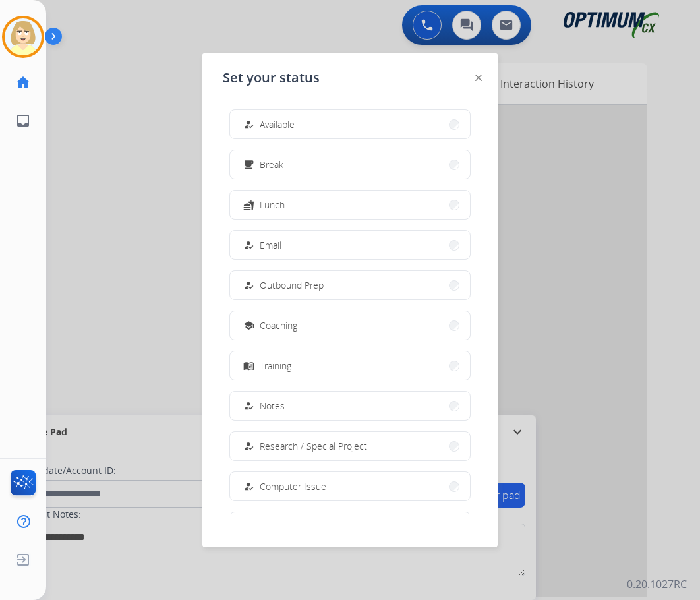
click at [278, 243] on span "Email" at bounding box center [271, 245] width 22 height 14
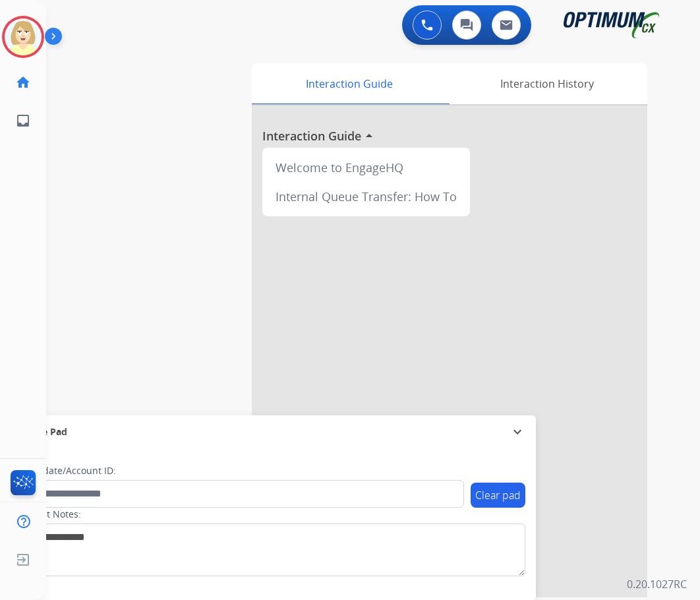
click at [61, 117] on div "swap_horiz Break voice bridge close_fullscreen Connect 3-Way Call merge_type Se…" at bounding box center [357, 322] width 622 height 550
click at [21, 29] on img at bounding box center [23, 36] width 37 height 37
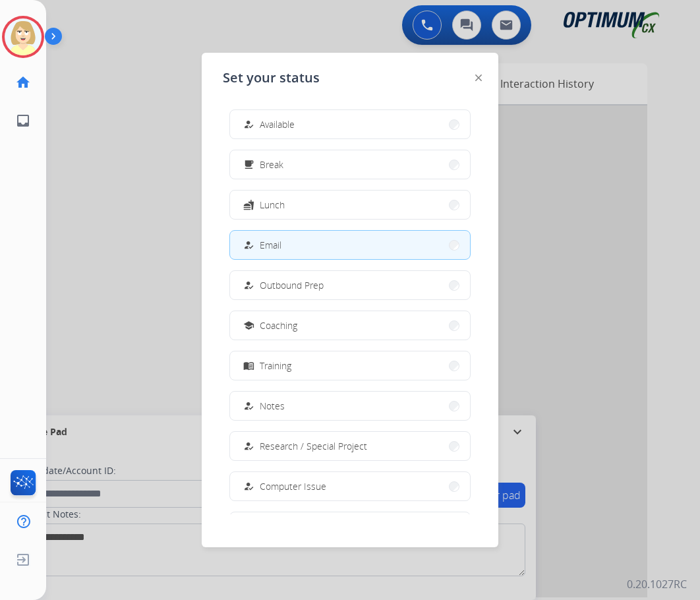
scroll to position [125, 0]
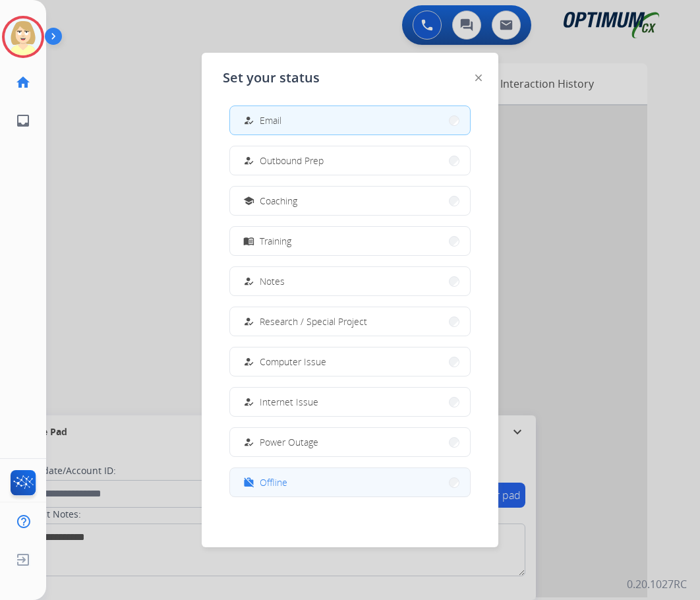
click at [284, 484] on span "Offline" at bounding box center [274, 482] width 28 height 14
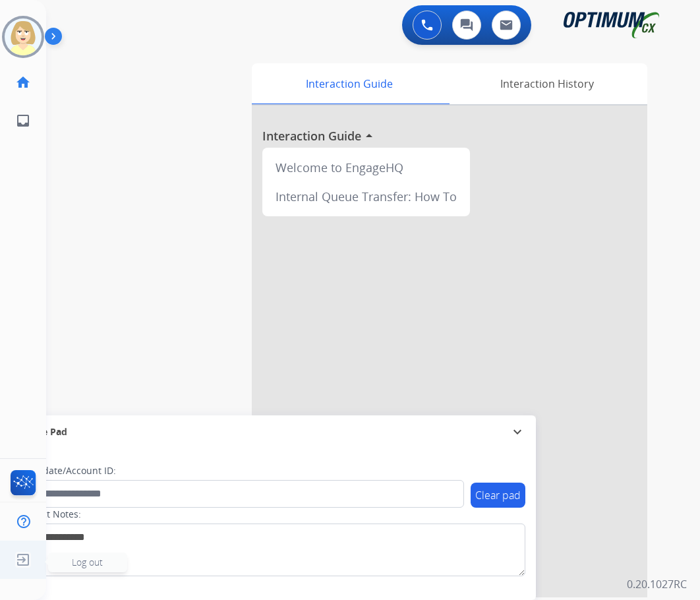
click at [85, 562] on span "Log out" at bounding box center [87, 562] width 31 height 13
